Goal: Task Accomplishment & Management: Manage account settings

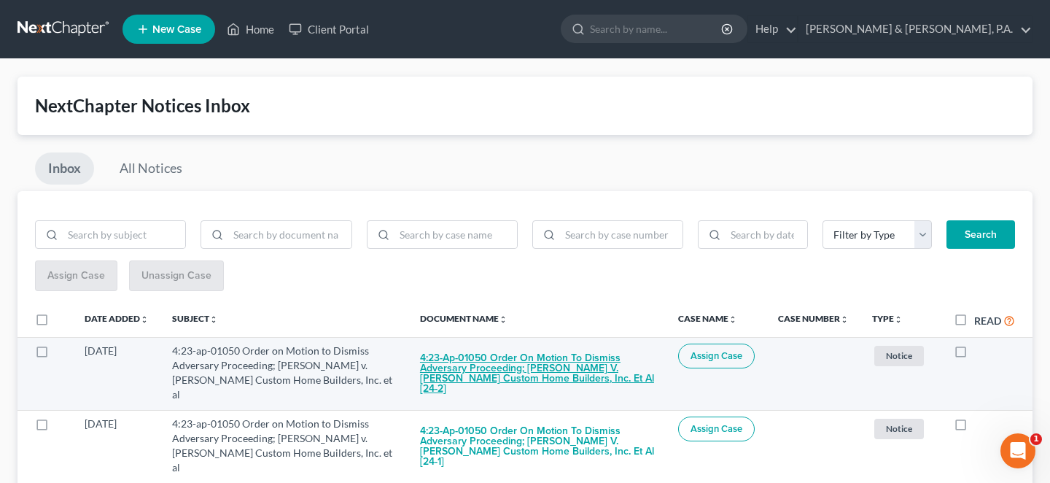
click at [626, 346] on button "4:23-ap-01050 Order on Motion to Dismiss Adversary Proceeding; Srygley v. Jack …" at bounding box center [537, 373] width 235 height 60
checkbox input "true"
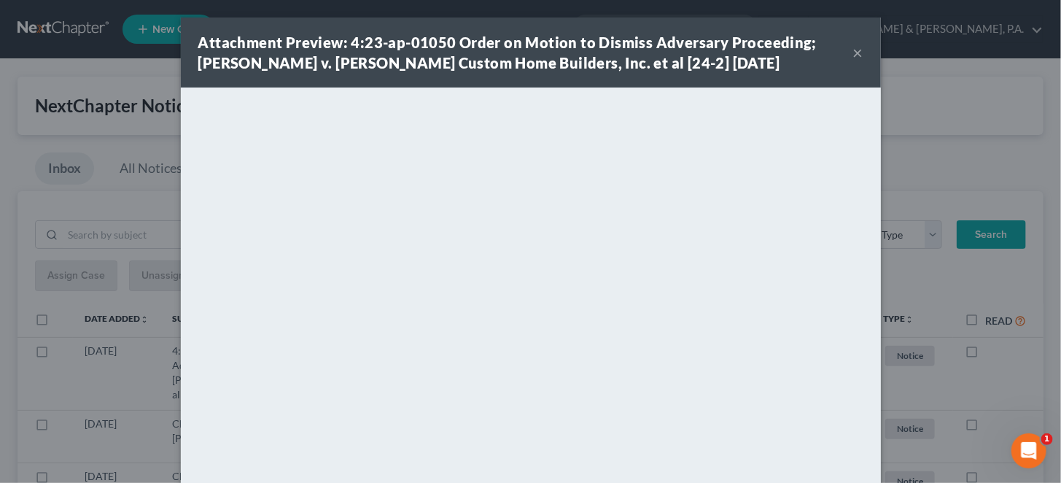
click at [853, 52] on button "×" at bounding box center [858, 52] width 10 height 17
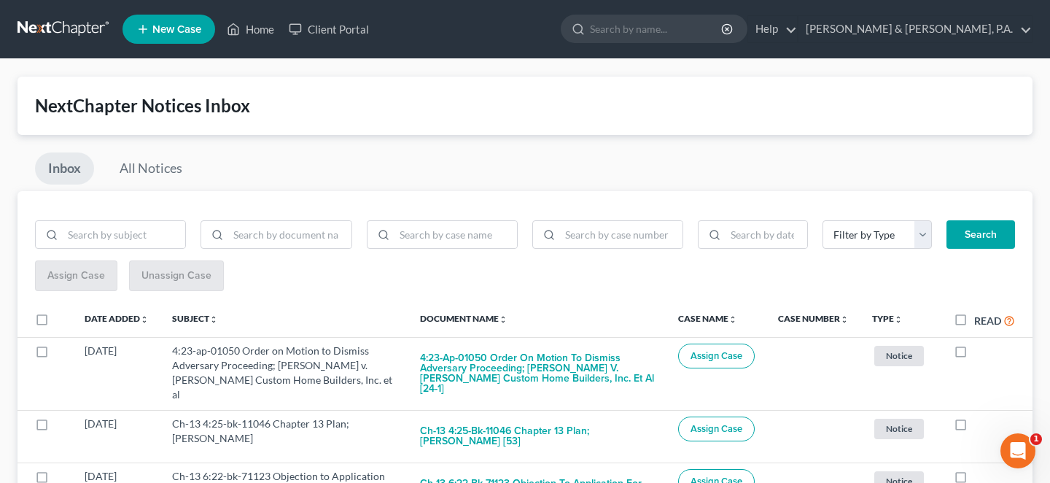
scroll to position [170, 0]
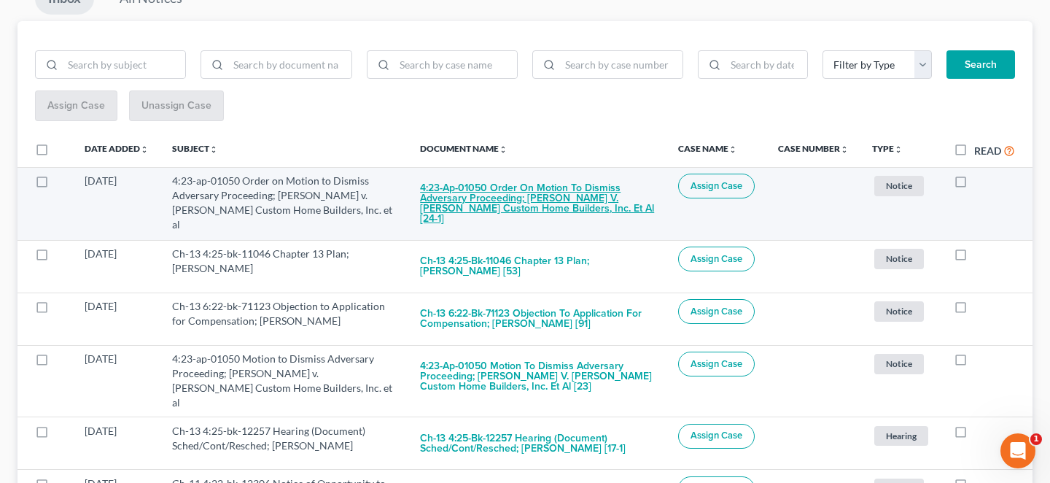
click at [580, 174] on button "4:23-ap-01050 Order on Motion to Dismiss Adversary Proceeding; Srygley v. Jack …" at bounding box center [537, 204] width 235 height 60
checkbox input "true"
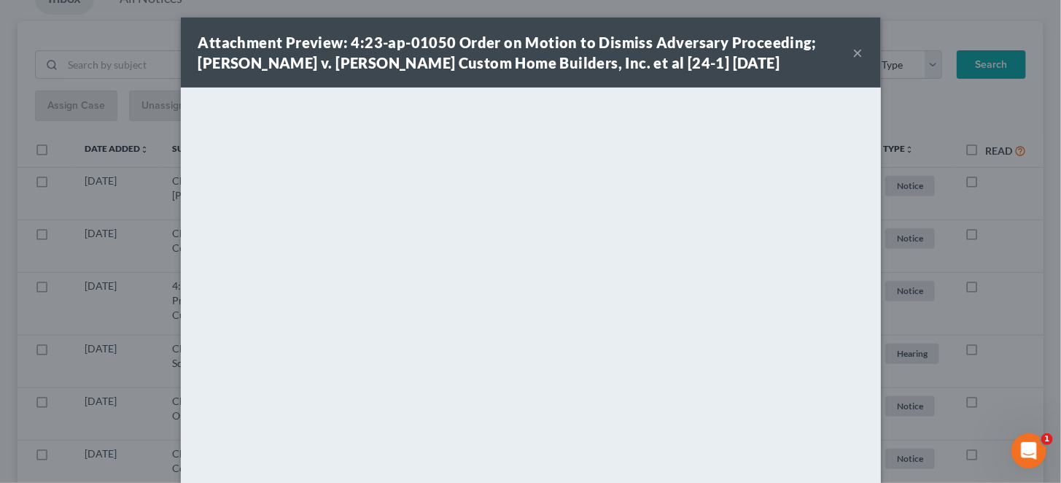
click at [853, 48] on button "×" at bounding box center [858, 52] width 10 height 17
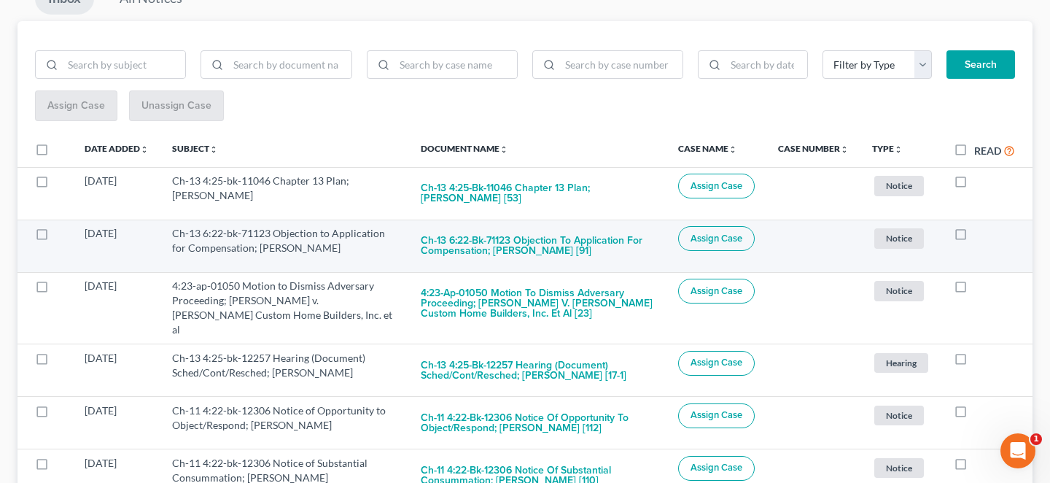
click at [974, 237] on label at bounding box center [974, 237] width 0 height 0
click at [980, 226] on input "checkbox" at bounding box center [984, 230] width 9 height 9
checkbox input "true"
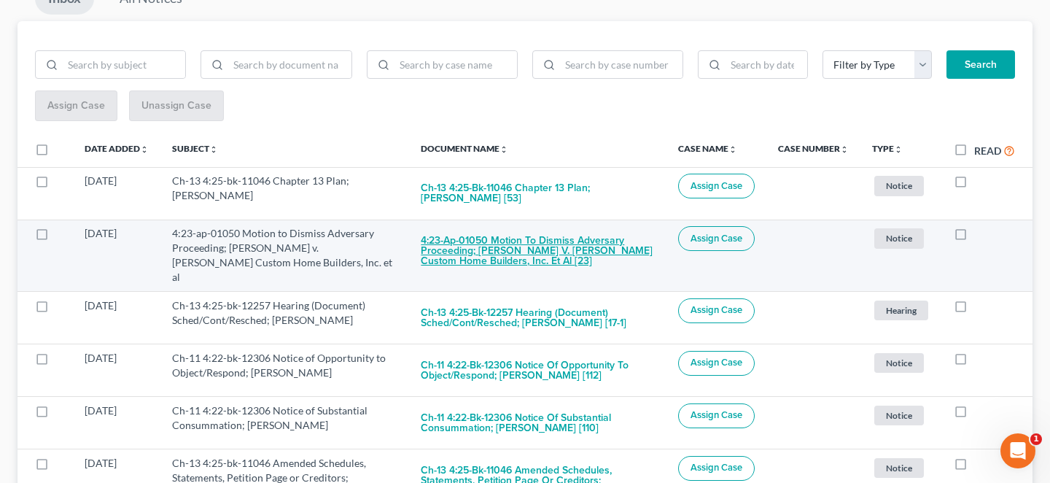
click at [598, 226] on button "4:23-ap-01050 Motion to Dismiss Adversary Proceeding; Srygley v. Jack Harstell …" at bounding box center [538, 251] width 234 height 50
checkbox input "true"
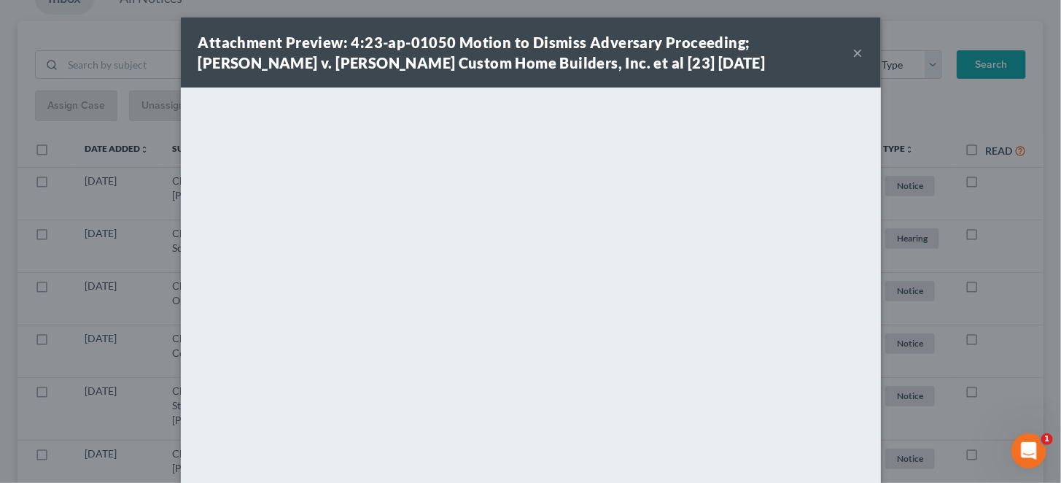
click at [824, 47] on div "Attachment Preview: 4:23-ap-01050 Motion to Dismiss Adversary Proceeding; Srygl…" at bounding box center [525, 52] width 655 height 41
click at [853, 47] on button "×" at bounding box center [858, 52] width 10 height 17
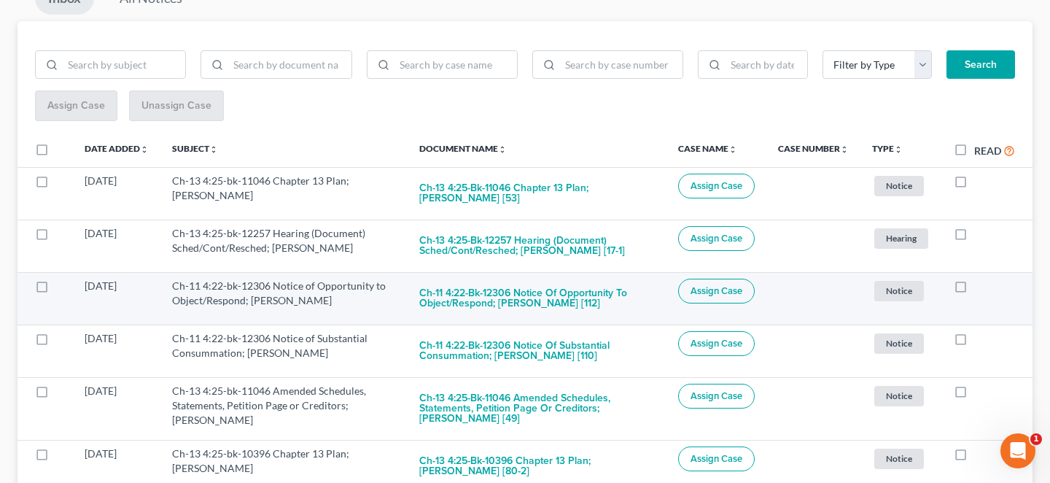
click at [974, 289] on label at bounding box center [974, 289] width 0 height 0
click at [980, 279] on input "checkbox" at bounding box center [984, 283] width 9 height 9
checkbox input "true"
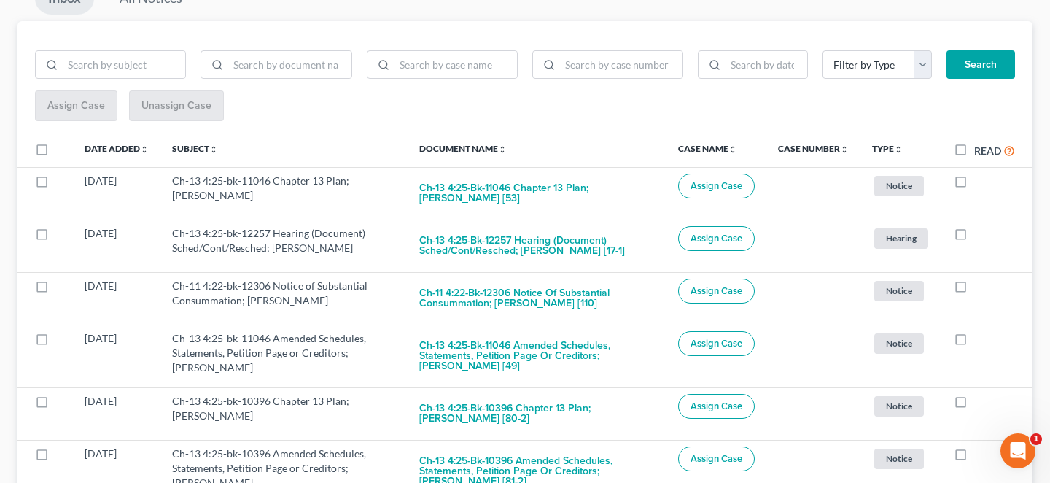
click at [974, 289] on label at bounding box center [974, 289] width 0 height 0
click at [980, 279] on input "checkbox" at bounding box center [984, 283] width 9 height 9
checkbox input "true"
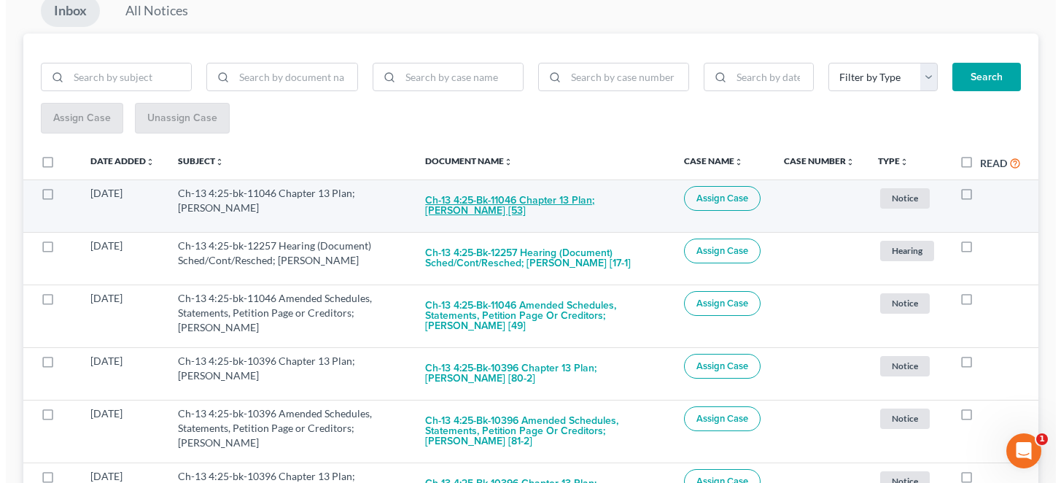
scroll to position [276, 0]
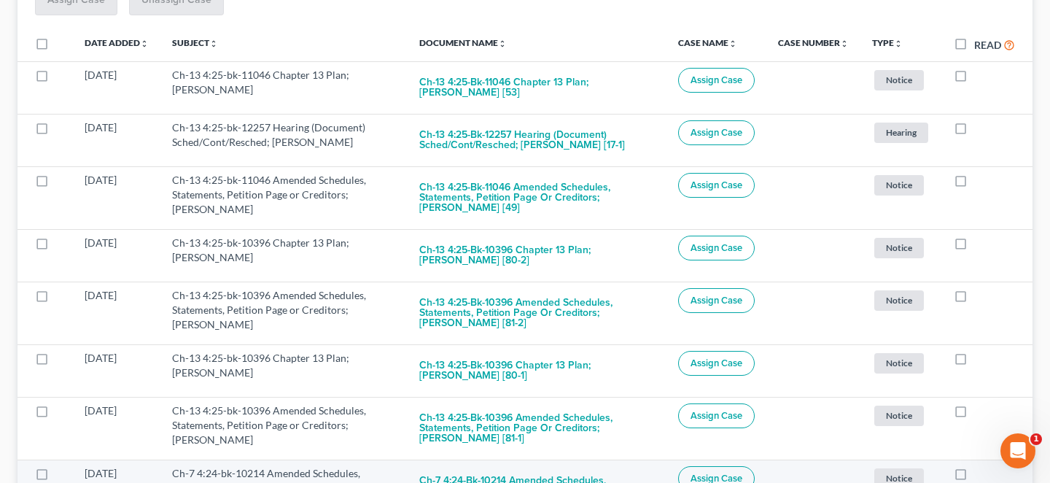
click at [561, 466] on button "Ch-7 4:24-bk-10214 Amended Schedules, Statements, Petition Page or Creditors; T…" at bounding box center [537, 491] width 236 height 50
checkbox input "true"
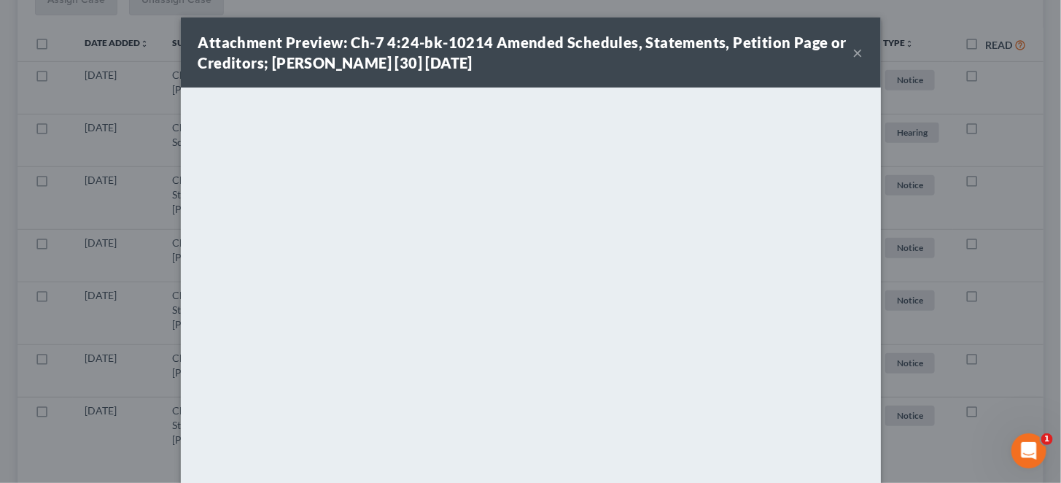
scroll to position [226, 0]
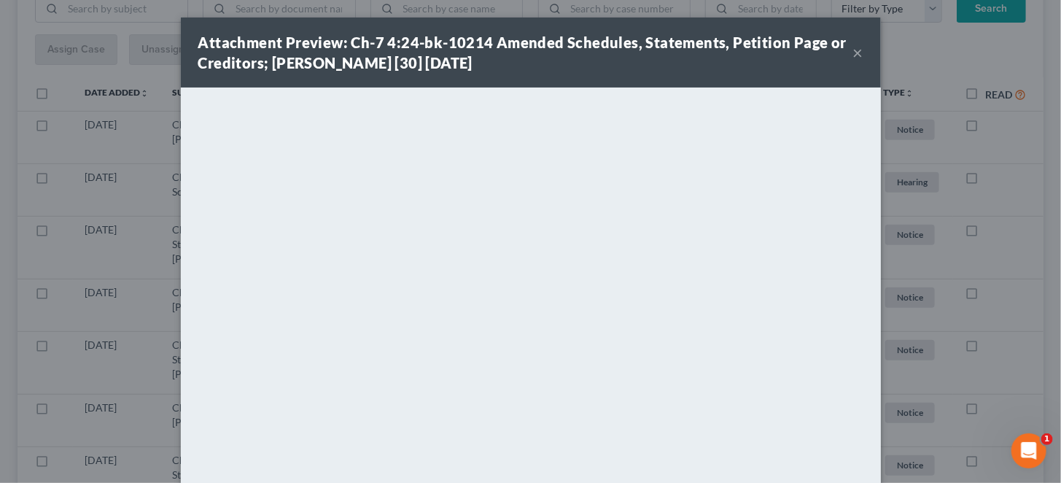
click at [853, 49] on button "×" at bounding box center [858, 52] width 10 height 17
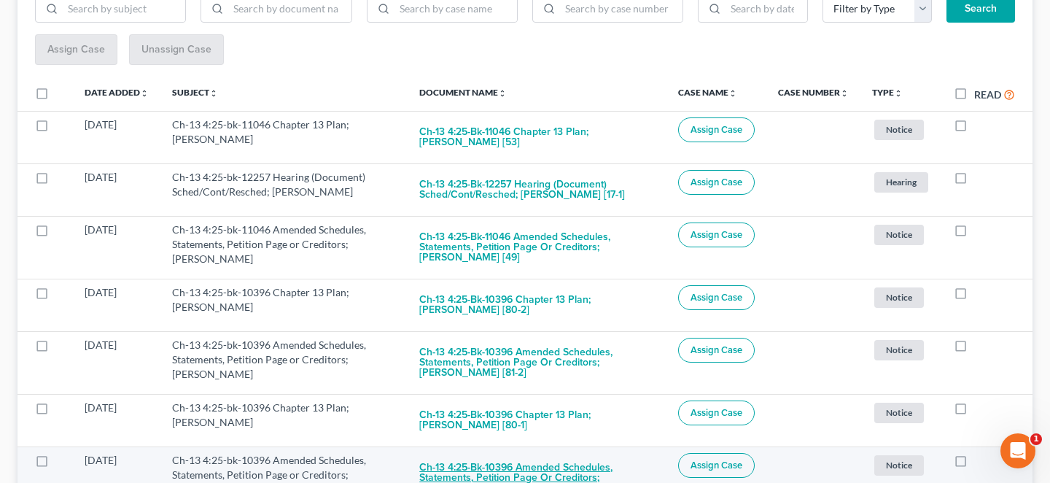
click at [585, 453] on button "Ch-13 4:25-bk-10396 Amended Schedules, Statements, Petition Page or Creditors; …" at bounding box center [537, 478] width 236 height 50
checkbox input "true"
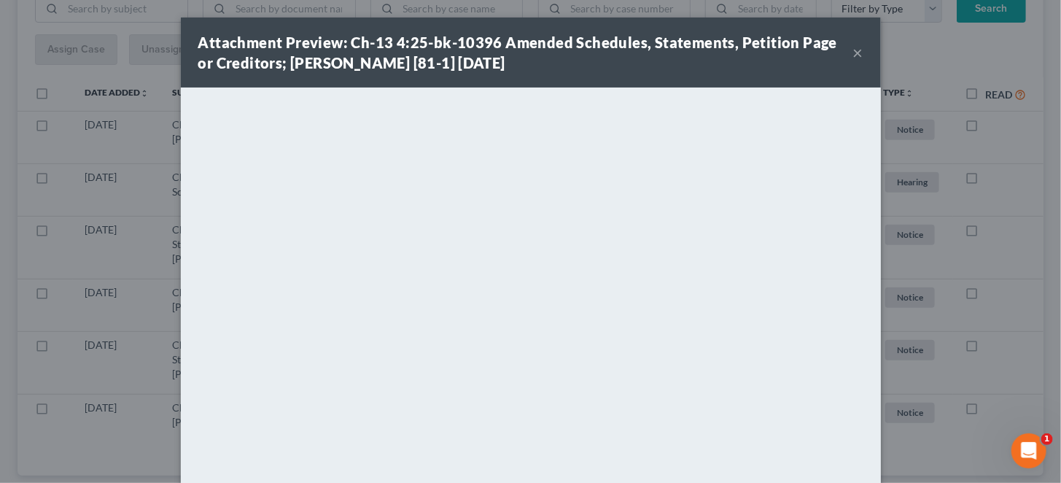
scroll to position [177, 0]
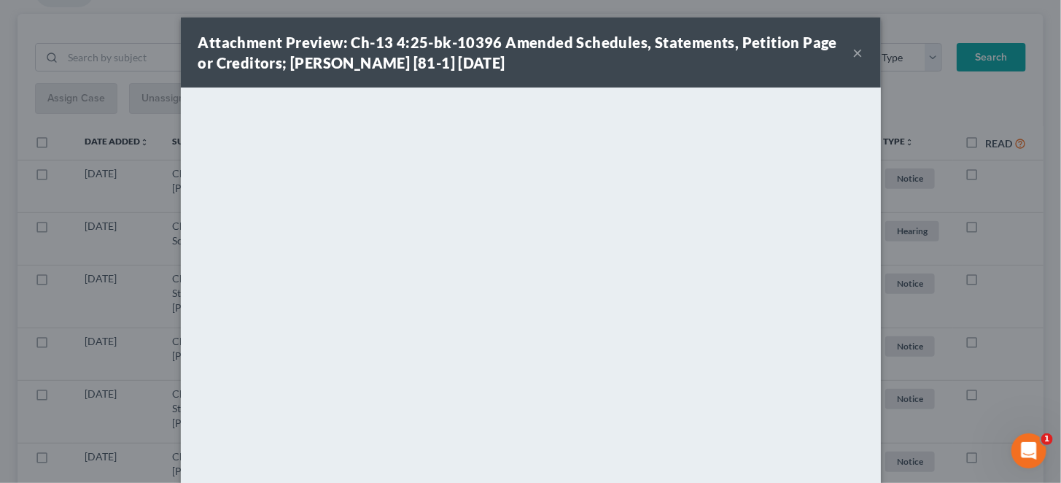
click at [853, 49] on button "×" at bounding box center [858, 52] width 10 height 17
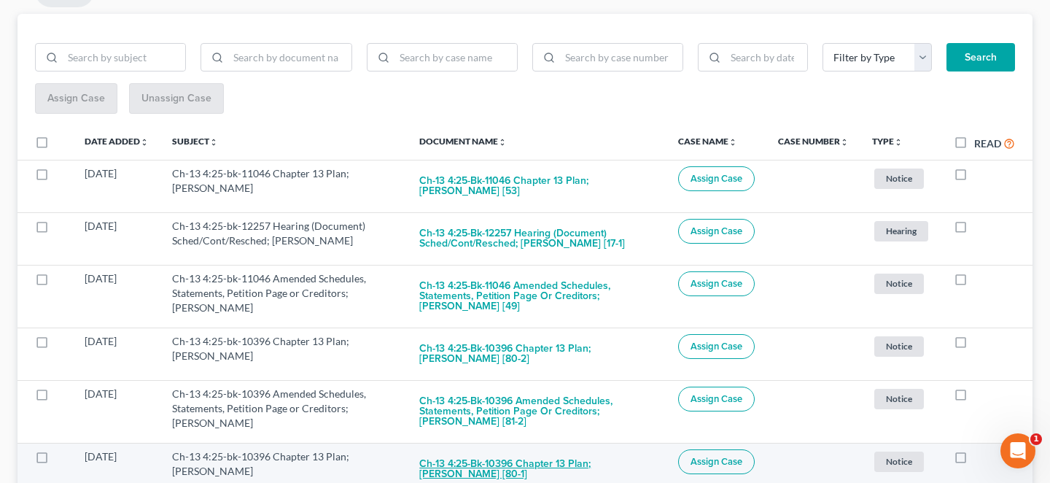
click at [548, 449] on button "Ch-13 4:25-bk-10396 Chapter 13 Plan; Luis D Torres [80-1]" at bounding box center [537, 468] width 236 height 39
checkbox input "true"
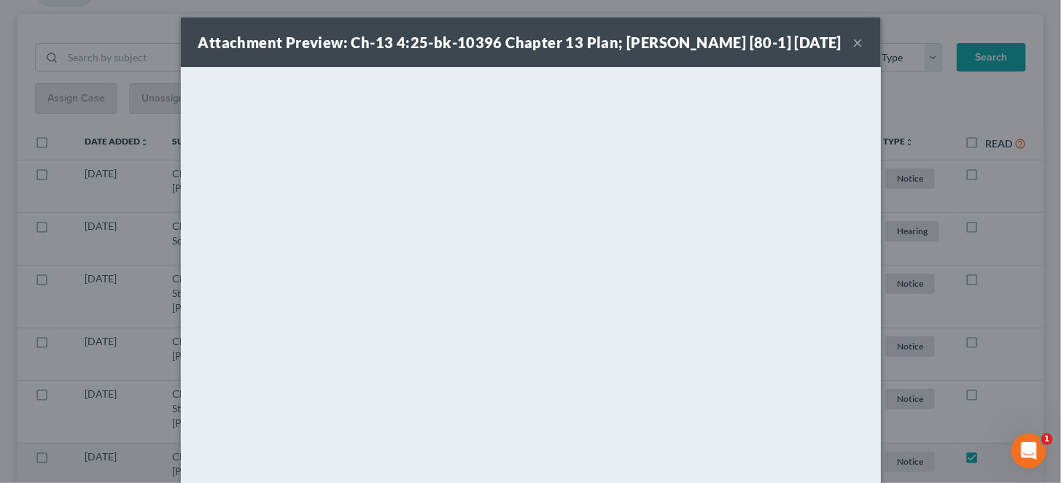
scroll to position [138, 0]
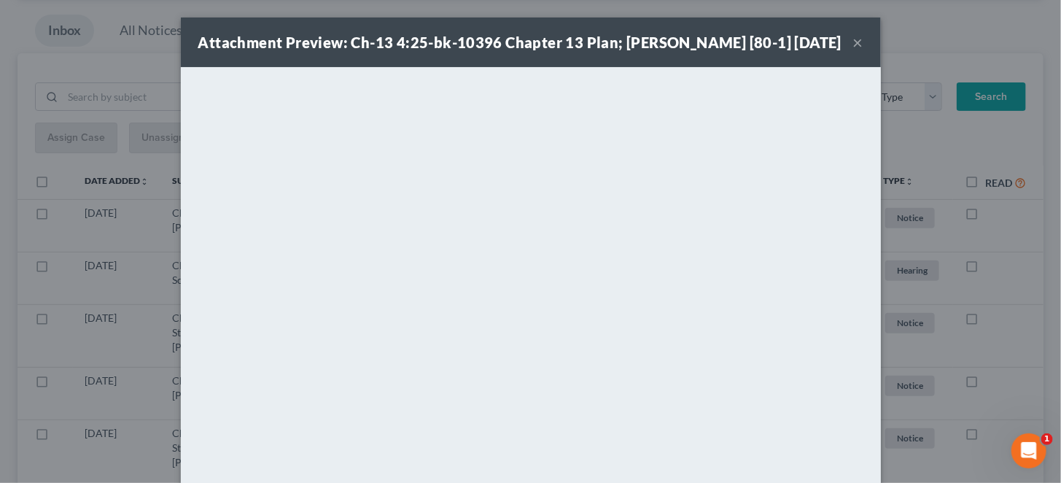
click at [853, 39] on button "×" at bounding box center [858, 42] width 10 height 17
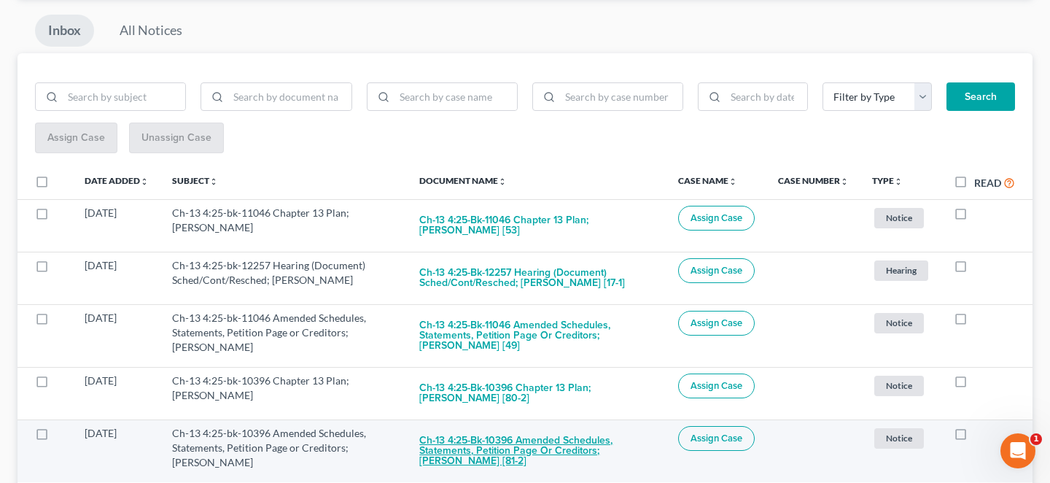
click at [556, 426] on button "Ch-13 4:25-bk-10396 Amended Schedules, Statements, Petition Page or Creditors; …" at bounding box center [537, 451] width 236 height 50
checkbox input "true"
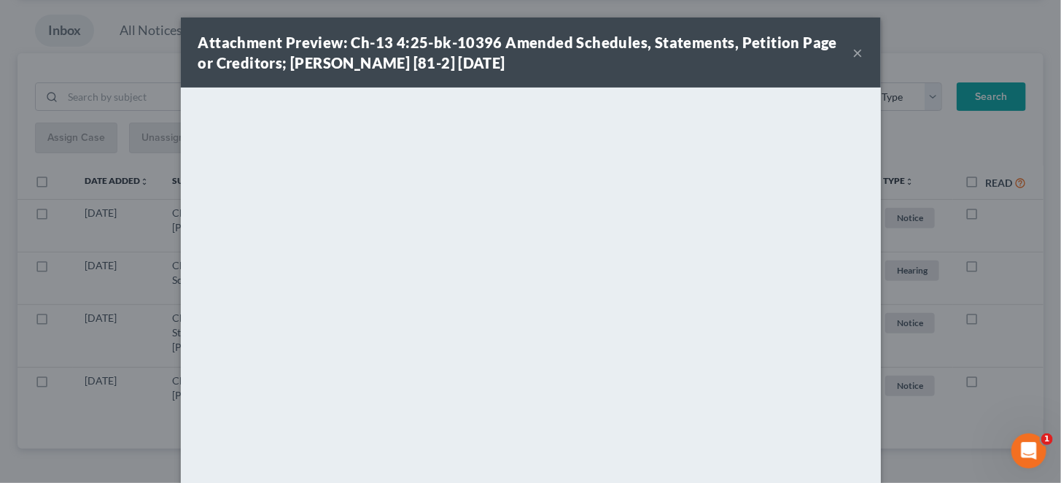
scroll to position [88, 0]
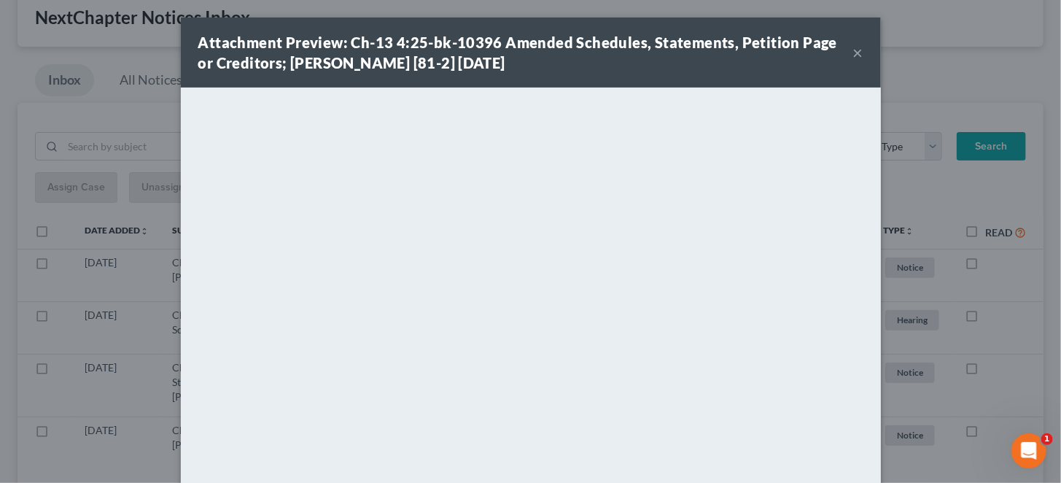
click at [853, 48] on button "×" at bounding box center [858, 52] width 10 height 17
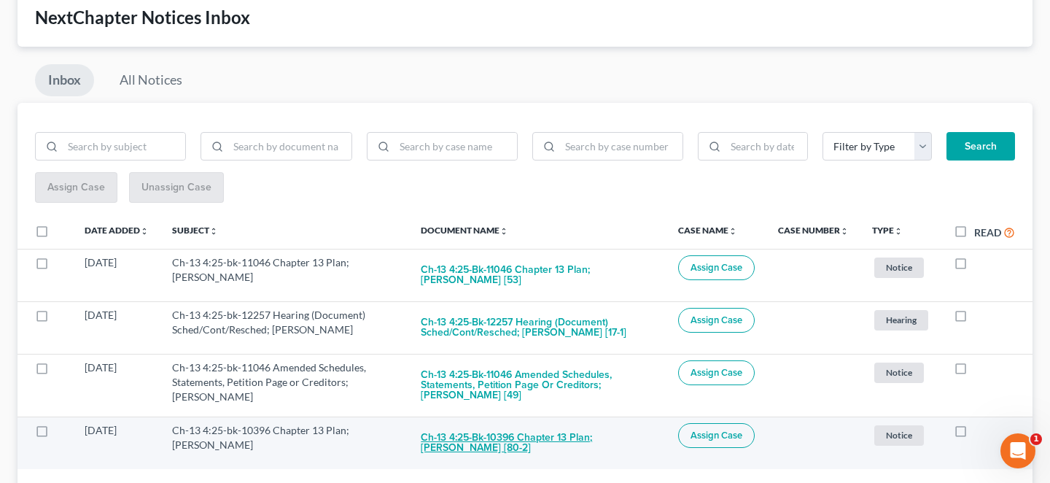
click at [572, 423] on button "Ch-13 4:25-bk-10396 Chapter 13 Plan; Luis D Torres [80-2]" at bounding box center [538, 442] width 234 height 39
checkbox input "true"
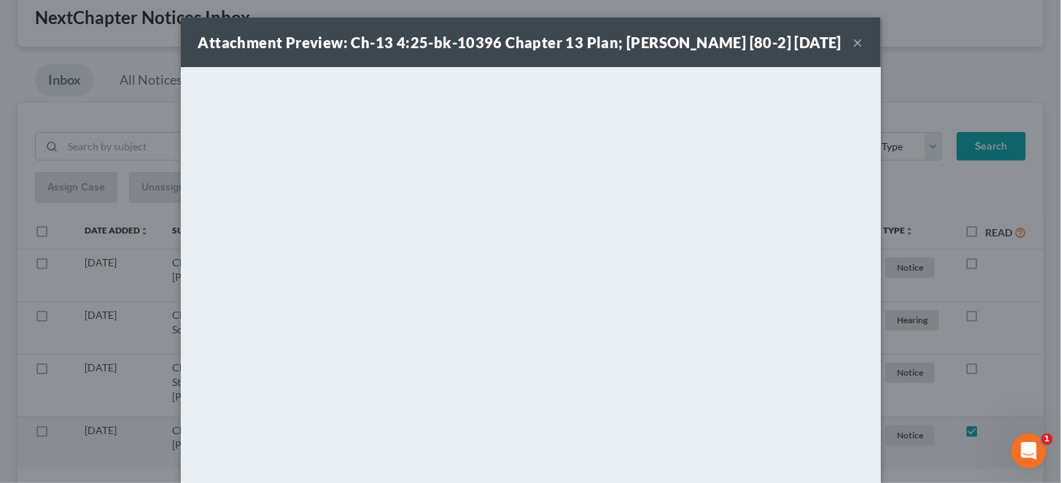
scroll to position [49, 0]
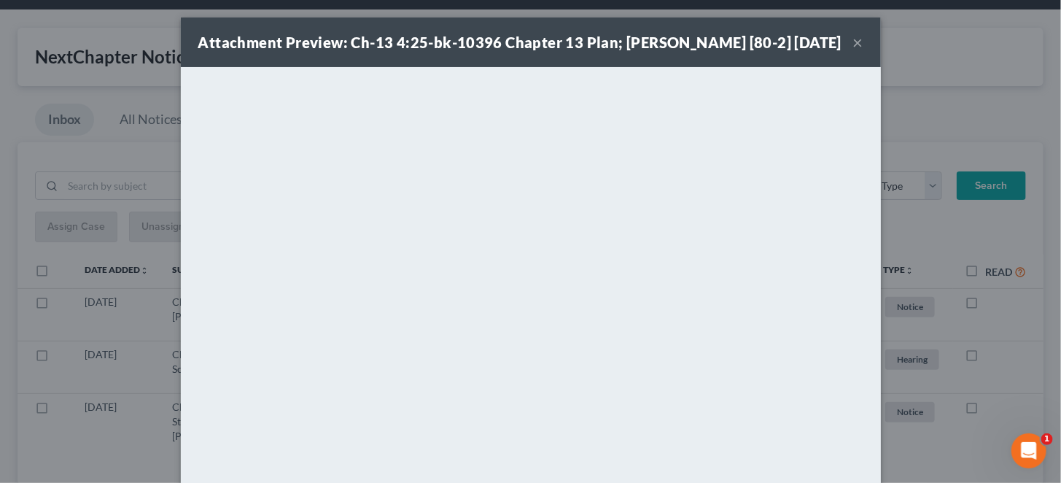
click at [853, 37] on button "×" at bounding box center [858, 42] width 10 height 17
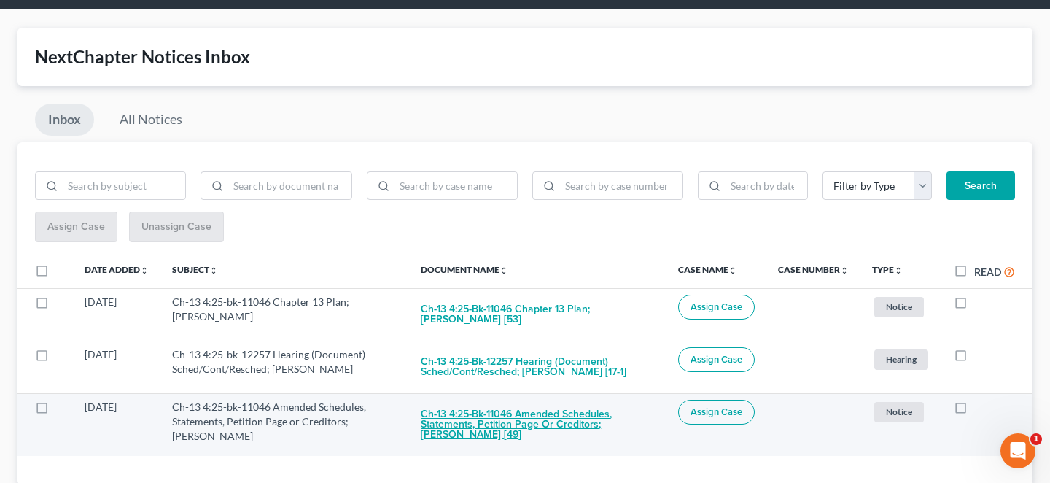
click at [591, 400] on button "Ch-13 4:25-bk-11046 Amended Schedules, Statements, Petition Page or Creditors; …" at bounding box center [538, 425] width 234 height 50
checkbox input "true"
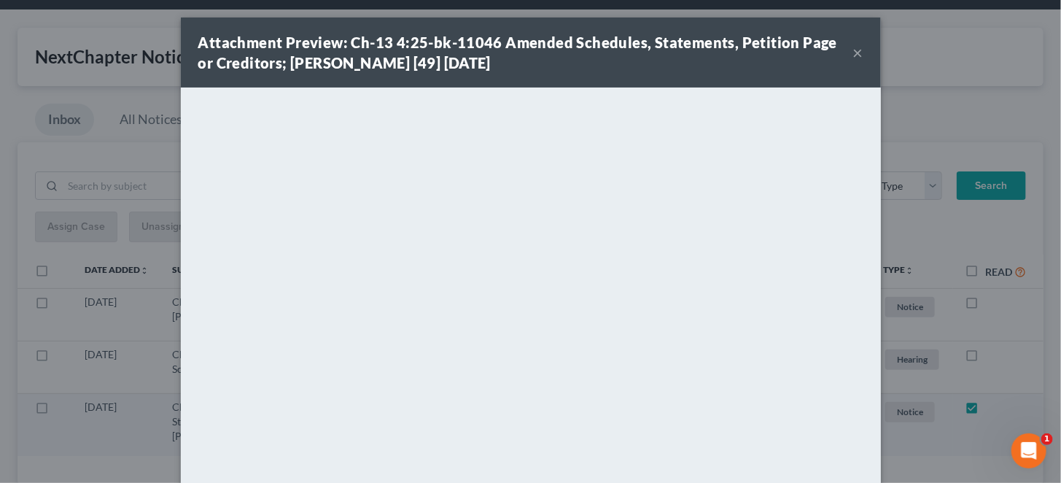
scroll to position [0, 0]
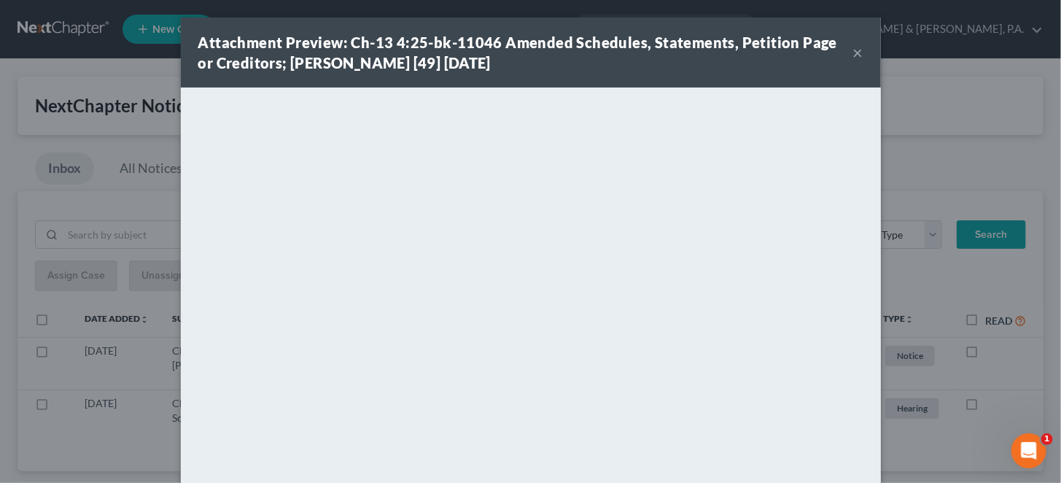
click at [853, 46] on button "×" at bounding box center [858, 52] width 10 height 17
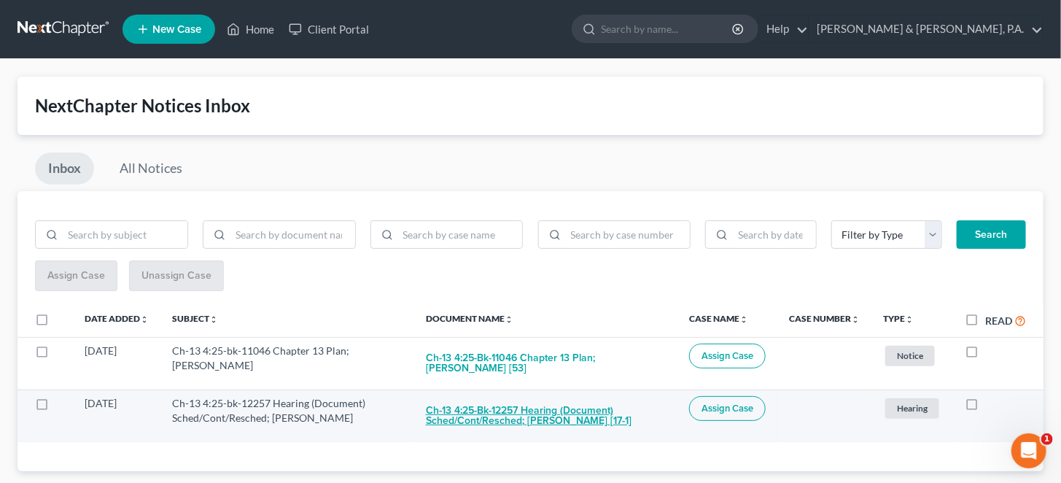
click at [542, 396] on button "Ch-13 4:25-bk-12257 Hearing (Document) Sched/Cont/Resched; Sherrille L Johnson …" at bounding box center [546, 415] width 240 height 39
checkbox input "true"
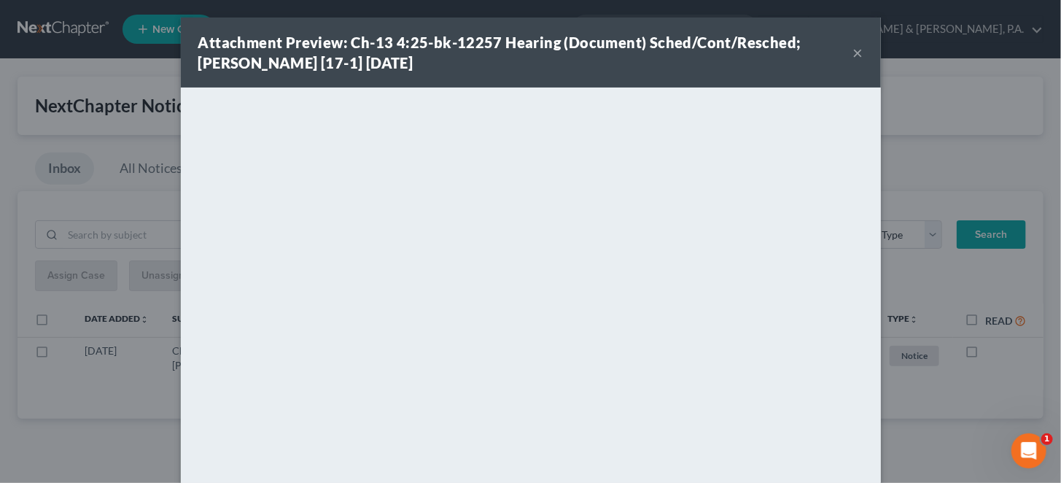
click at [853, 46] on button "×" at bounding box center [858, 52] width 10 height 17
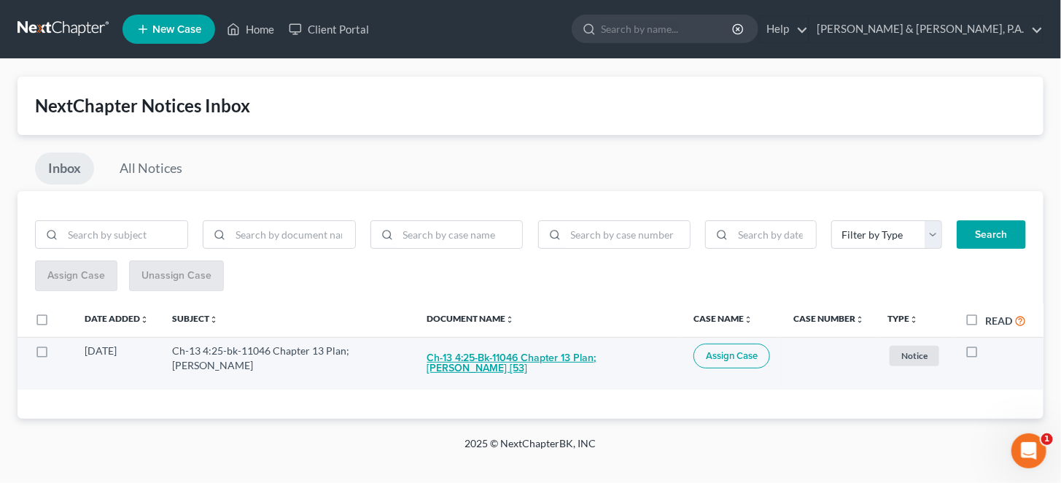
click at [561, 343] on button "Ch-13 4:25-bk-11046 Chapter 13 Plan; Hannah Denise Rose [53]" at bounding box center [548, 362] width 243 height 39
checkbox input "true"
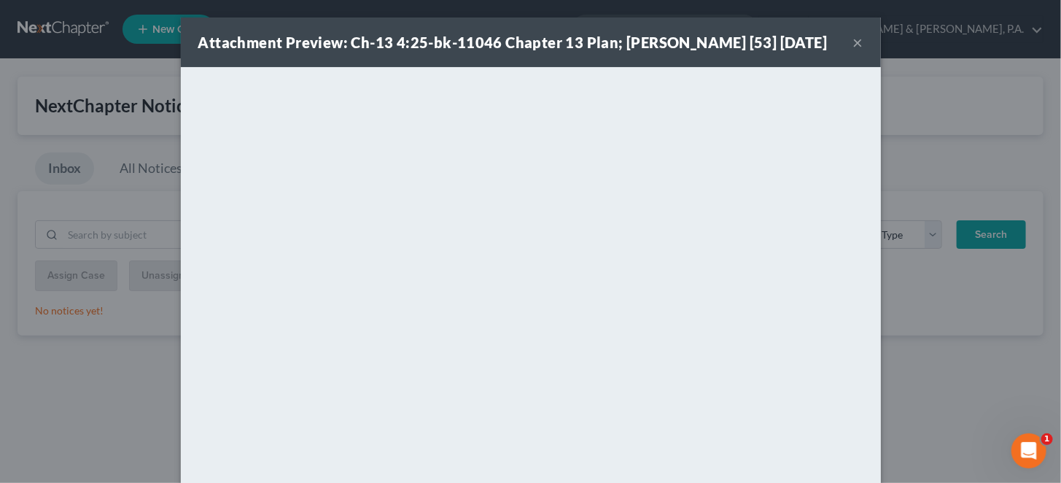
click at [853, 51] on button "×" at bounding box center [858, 42] width 10 height 17
